Goal: Navigation & Orientation: Go to known website

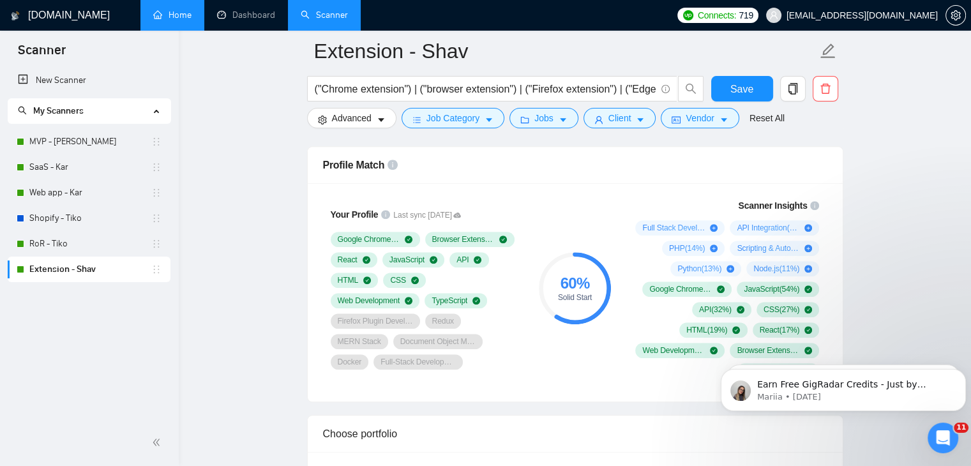
scroll to position [830, 0]
click at [186, 20] on link "Home" at bounding box center [172, 15] width 38 height 11
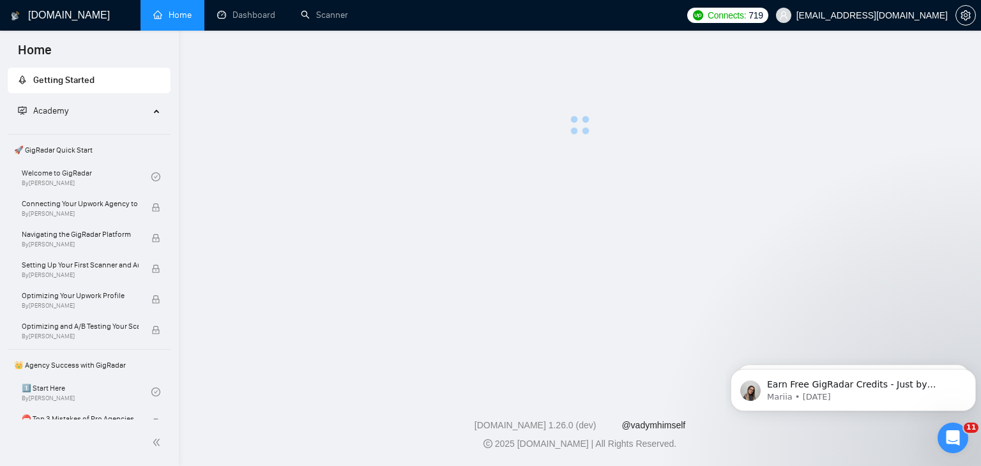
click at [644, 425] on link "@vadymhimself" at bounding box center [653, 425] width 64 height 10
